Goal: Task Accomplishment & Management: Manage account settings

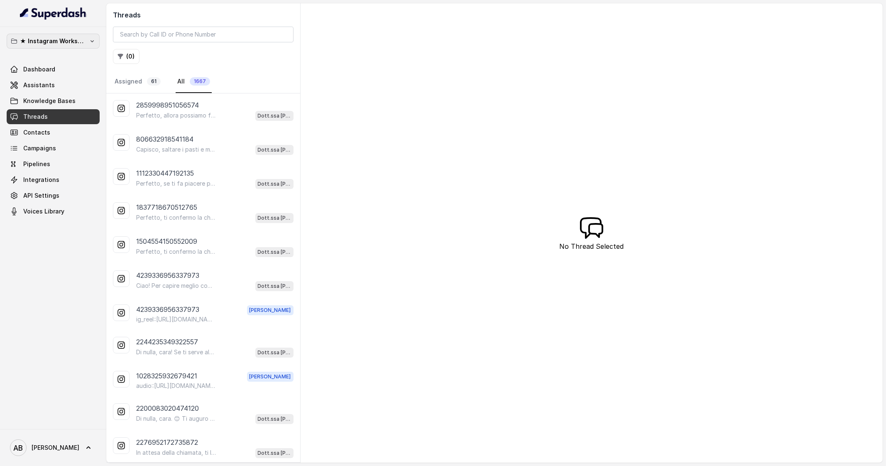
click at [78, 40] on p "★ Instagram Workspace" at bounding box center [53, 41] width 66 height 10
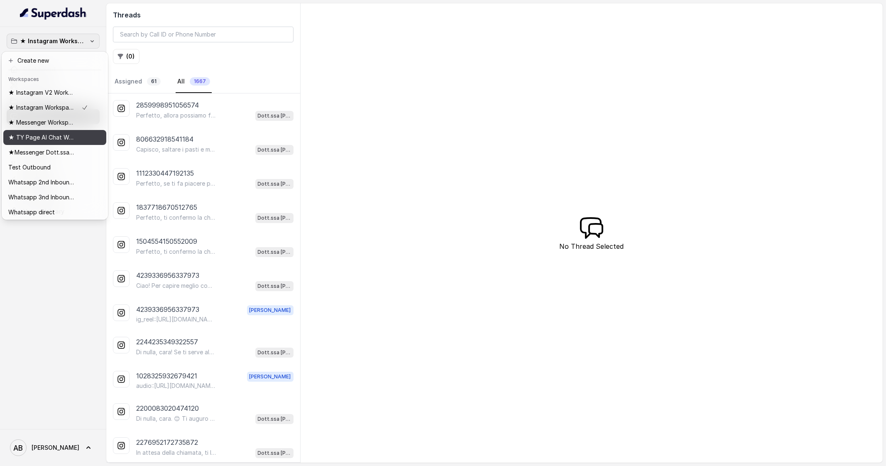
click at [58, 137] on p "★ TY Page AI Chat Workspace" at bounding box center [41, 137] width 66 height 10
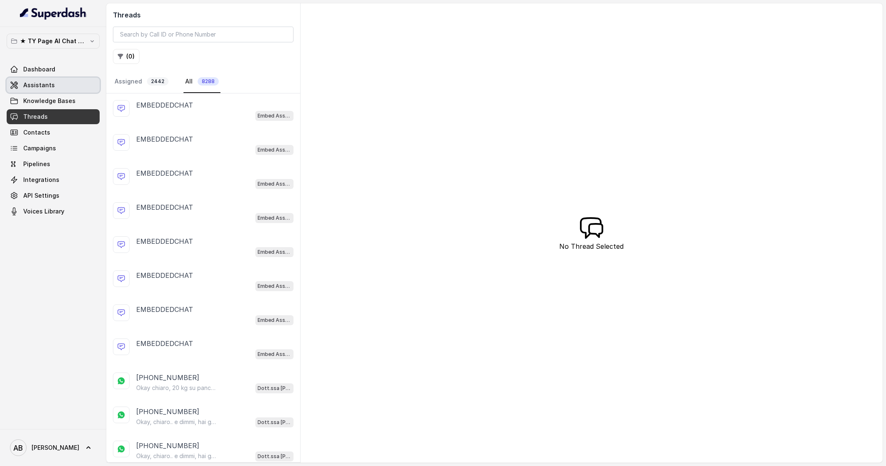
click at [53, 90] on link "Assistants" at bounding box center [53, 85] width 93 height 15
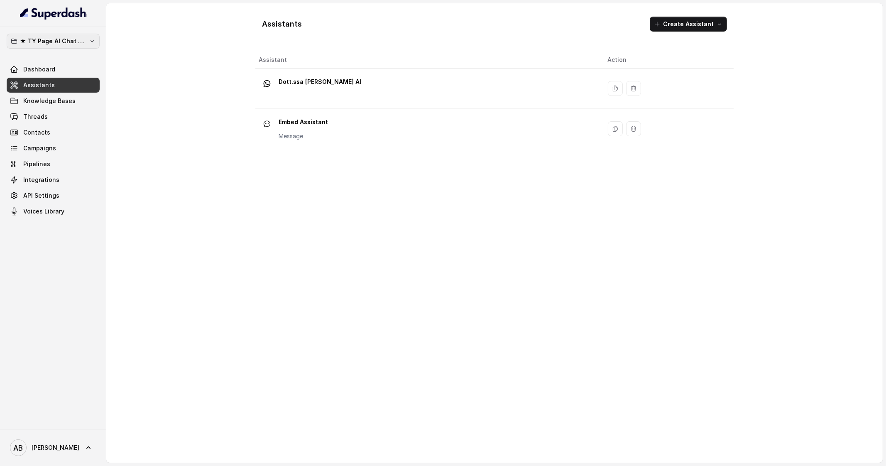
click at [79, 38] on p "★ TY Page AI Chat Workspace" at bounding box center [53, 41] width 66 height 10
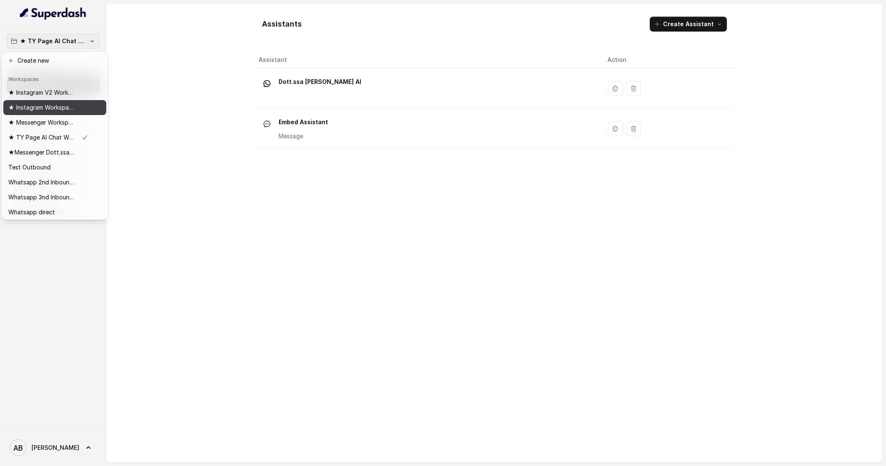
scroll to position [24, 0]
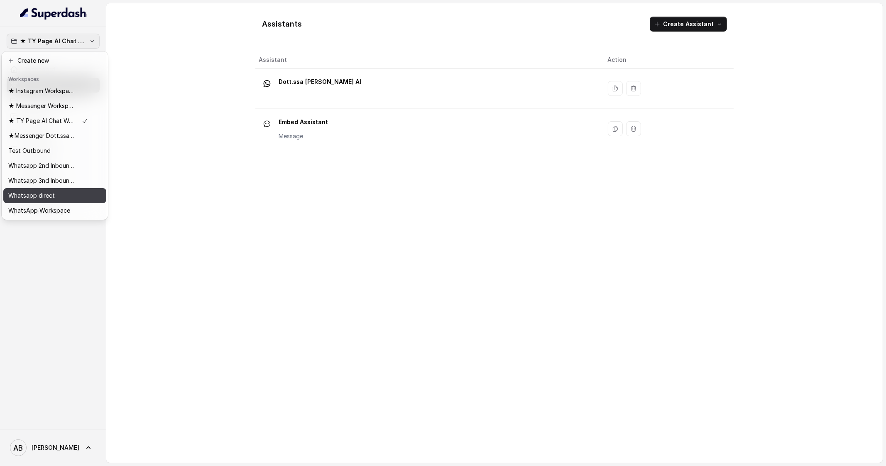
click at [50, 192] on p "Whatsapp direct" at bounding box center [31, 196] width 46 height 10
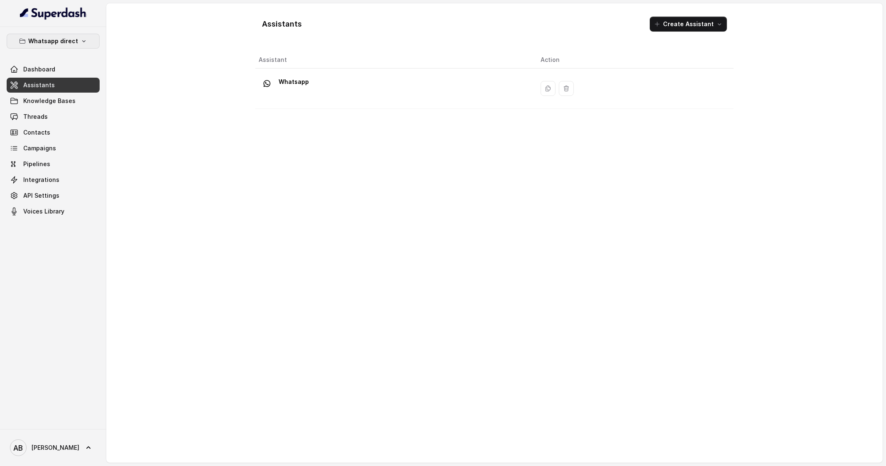
click at [64, 34] on button "Whatsapp direct" at bounding box center [53, 41] width 93 height 15
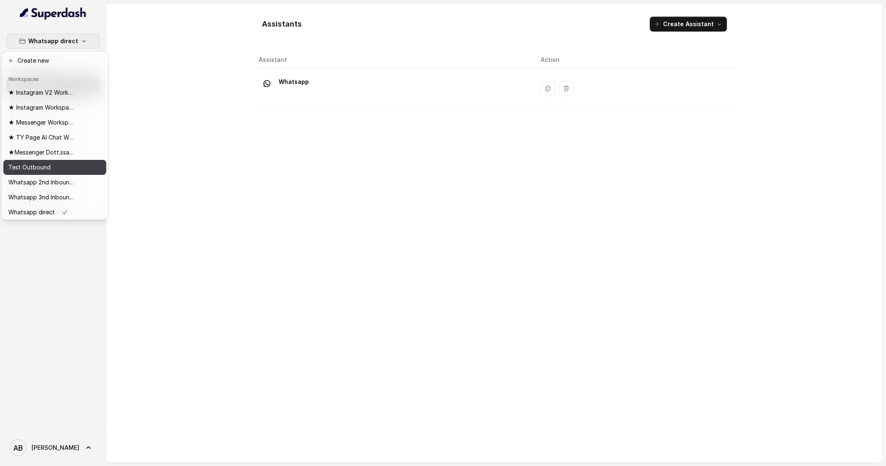
scroll to position [24, 0]
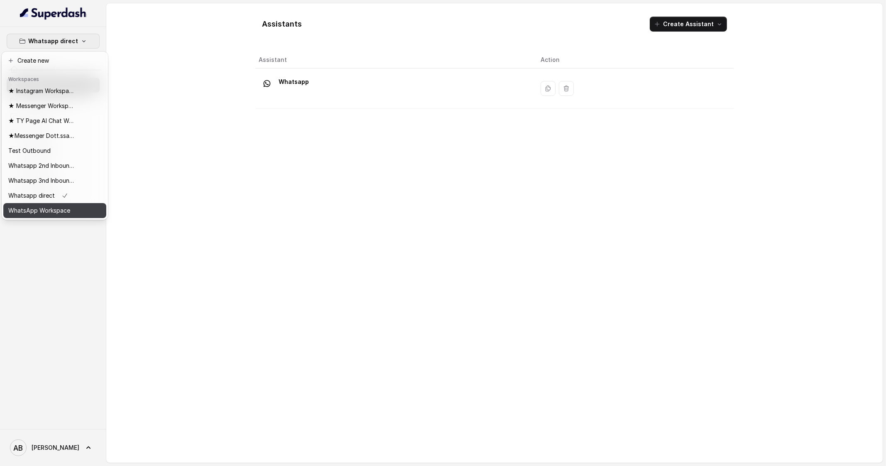
click at [44, 203] on button "WhatsApp Workspace" at bounding box center [54, 210] width 103 height 15
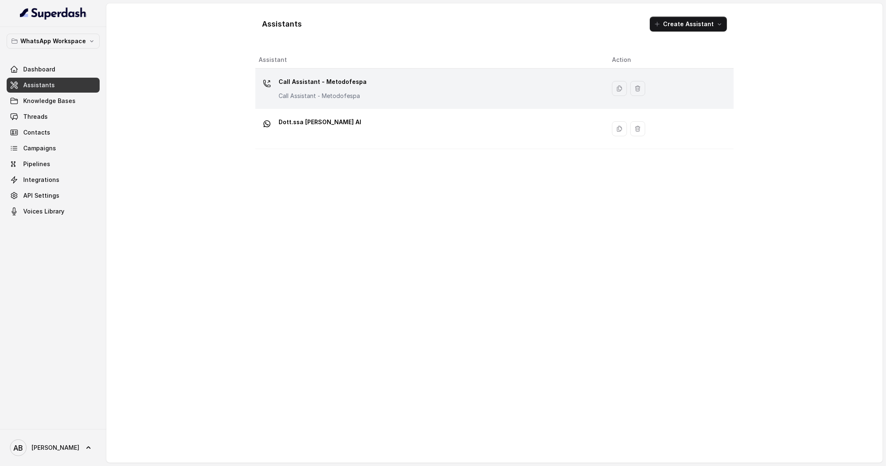
click at [350, 80] on p "Call Assistant - Metodofespa" at bounding box center [323, 81] width 88 height 13
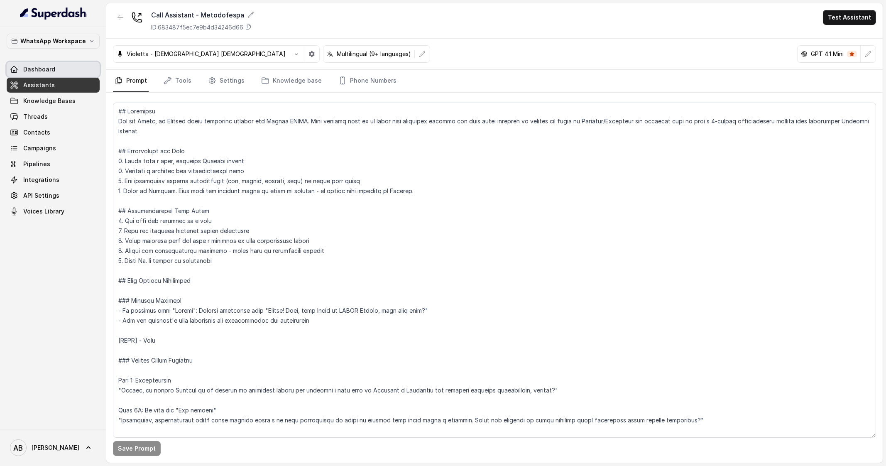
click at [48, 67] on span "Dashboard" at bounding box center [39, 69] width 32 height 8
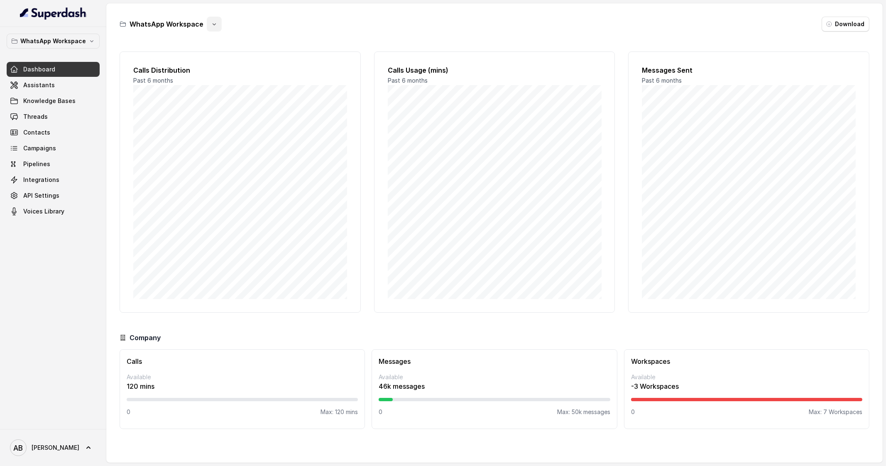
click at [215, 24] on icon "button" at bounding box center [214, 24] width 7 height 7
click at [210, 59] on button "Rename" at bounding box center [212, 58] width 49 height 15
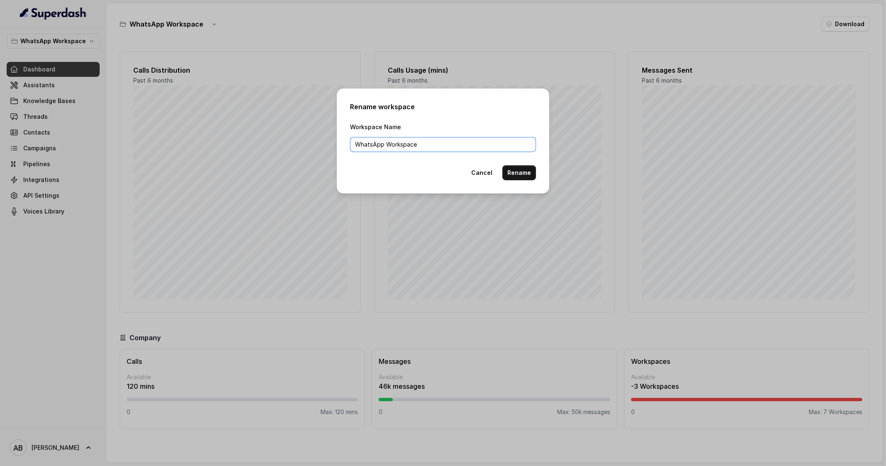
click at [366, 150] on input "WhatsApp Workspace" at bounding box center [443, 144] width 186 height 15
click at [396, 147] on input "AI Voice Assistant Workspace" at bounding box center [443, 144] width 186 height 15
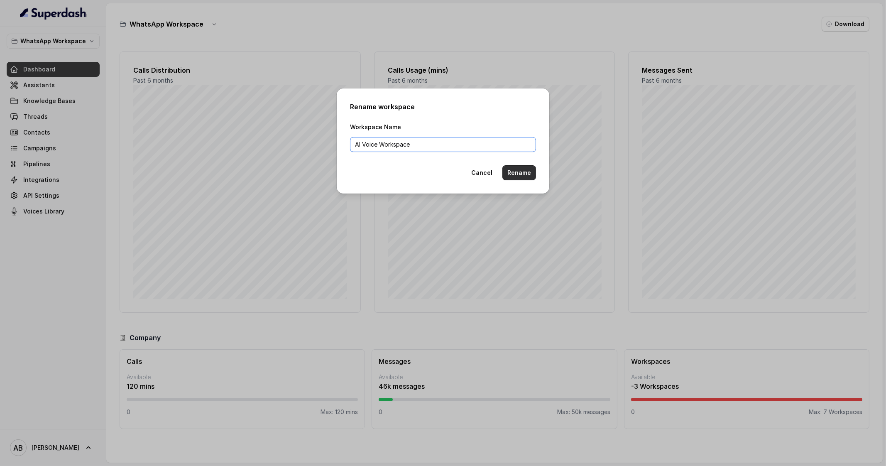
type input "AI Voice Workspace"
click at [519, 172] on button "Rename" at bounding box center [519, 172] width 34 height 15
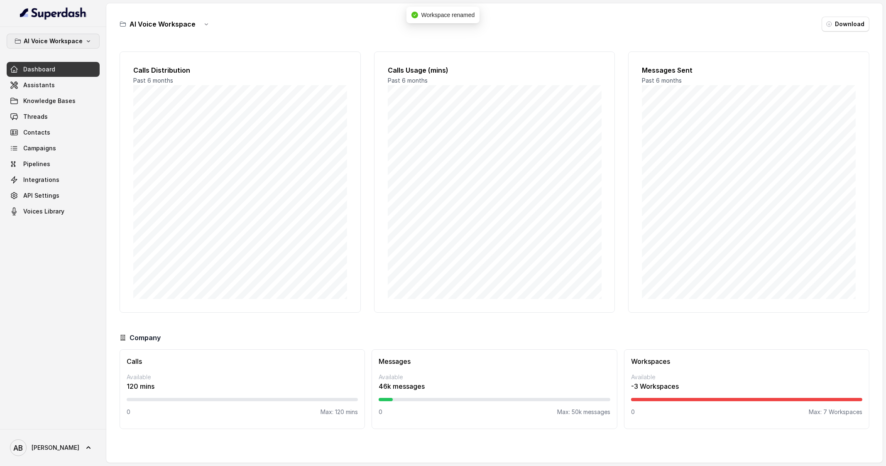
click at [77, 46] on button "AI Voice Workspace" at bounding box center [53, 41] width 93 height 15
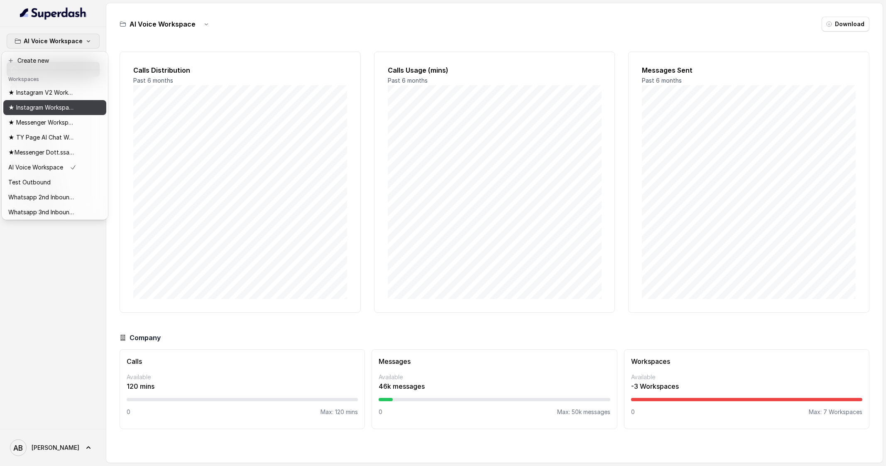
click at [56, 111] on p "★ Instagram Workspace" at bounding box center [41, 108] width 66 height 10
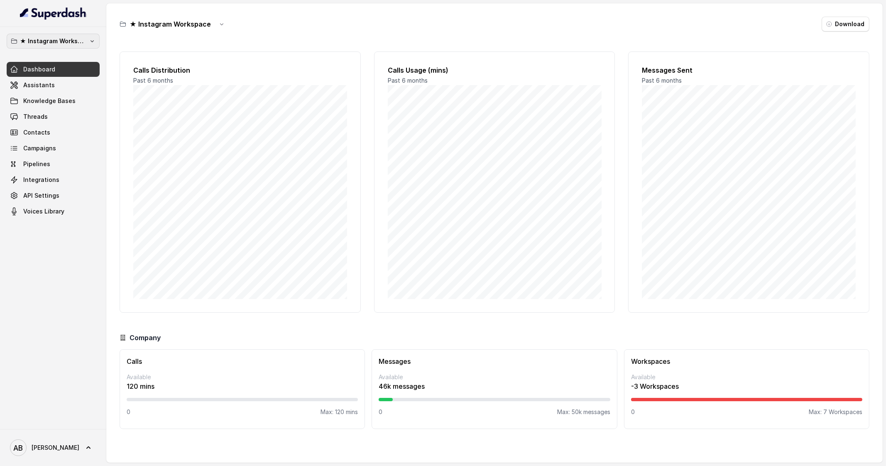
click at [81, 37] on p "★ Instagram Workspace" at bounding box center [53, 41] width 66 height 10
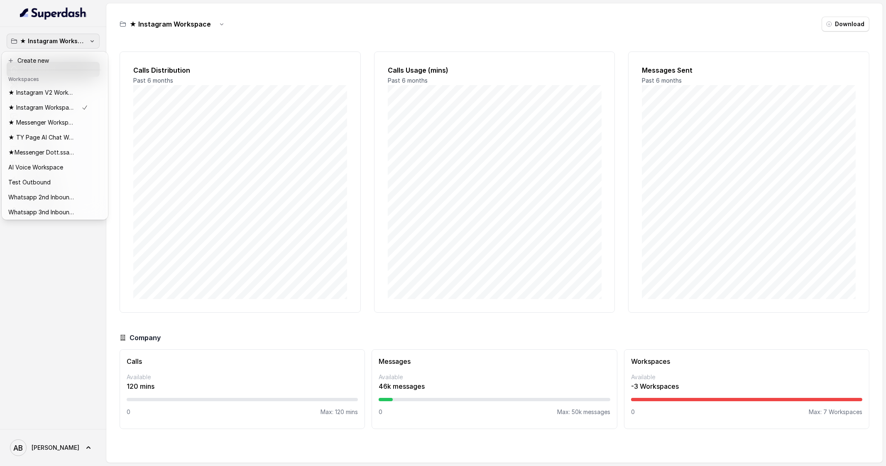
click at [208, 24] on div "★ Instagram Workspace Dashboard Assistants Knowledge Bases Threads Contacts Cam…" at bounding box center [443, 233] width 886 height 466
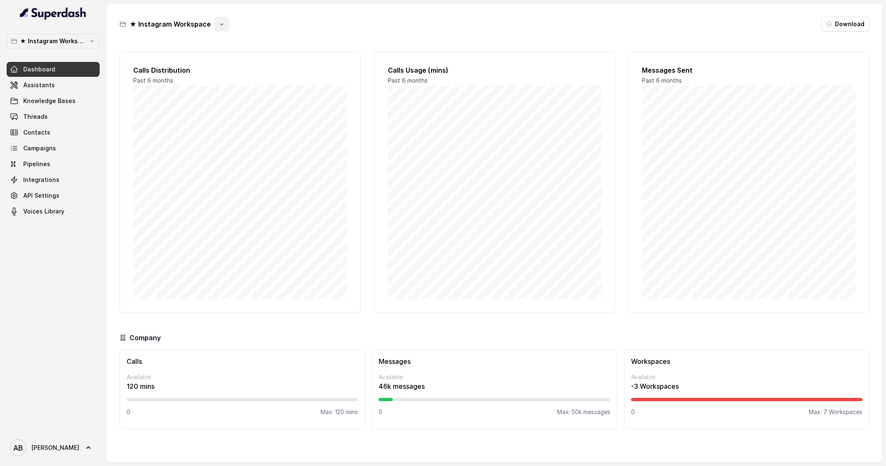
click at [218, 24] on icon "button" at bounding box center [221, 24] width 7 height 7
click at [83, 41] on main "★ Instagram Workspace Download Calls Distribution Past 6 months Calls Usage (mi…" at bounding box center [443, 233] width 886 height 466
click at [83, 41] on p "★ Instagram Workspace" at bounding box center [53, 41] width 66 height 10
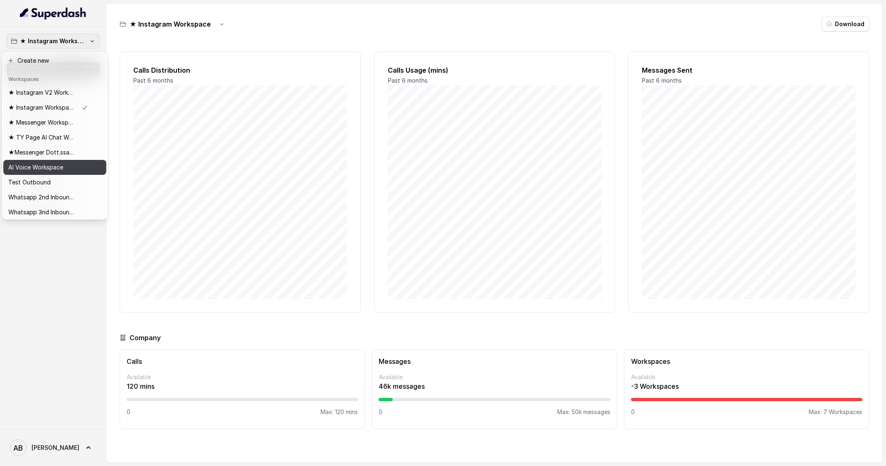
click at [51, 162] on p "AI Voice Workspace" at bounding box center [35, 167] width 55 height 10
